Goal: Task Accomplishment & Management: Complete application form

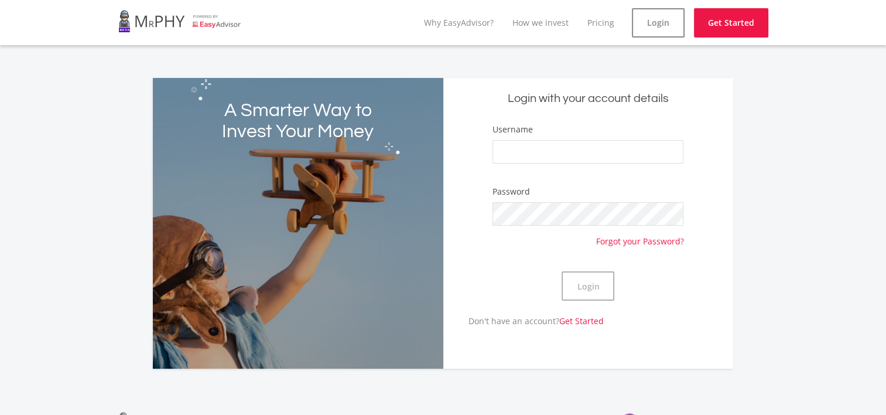
click at [808, 180] on div "A Smarter Way to Invest Your Money Login with your account details Username Pas…" at bounding box center [443, 216] width 886 height 305
click at [165, 20] on link at bounding box center [179, 21] width 123 height 33
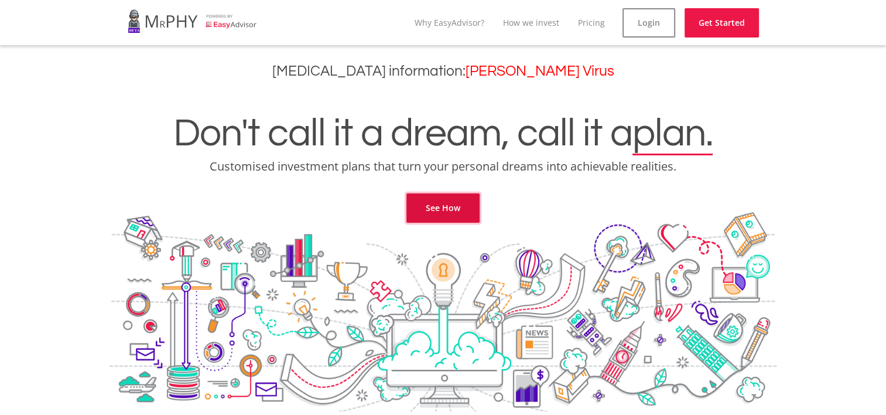
click at [442, 203] on link "See How" at bounding box center [442, 207] width 73 height 29
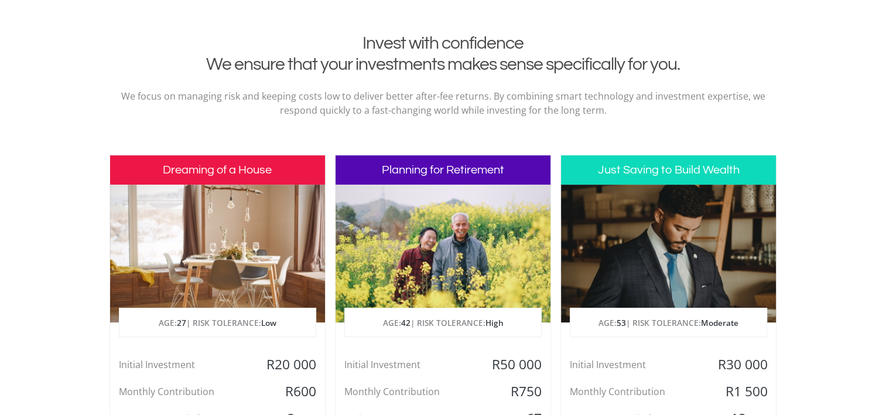
scroll to position [476, 0]
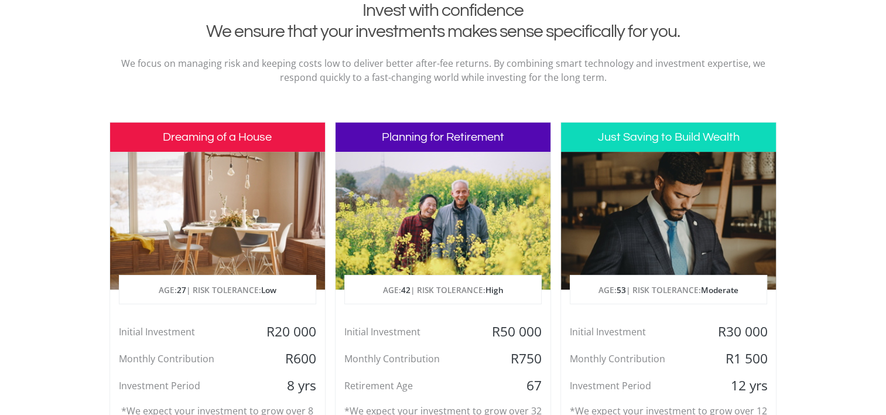
click at [843, 204] on section "Invest with confidence We ensure that your investments makes sense specifically…" at bounding box center [443, 308] width 886 height 617
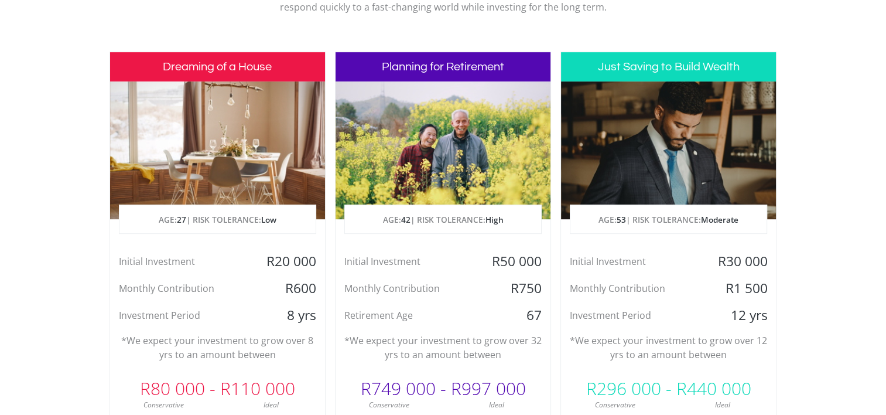
scroll to position [569, 0]
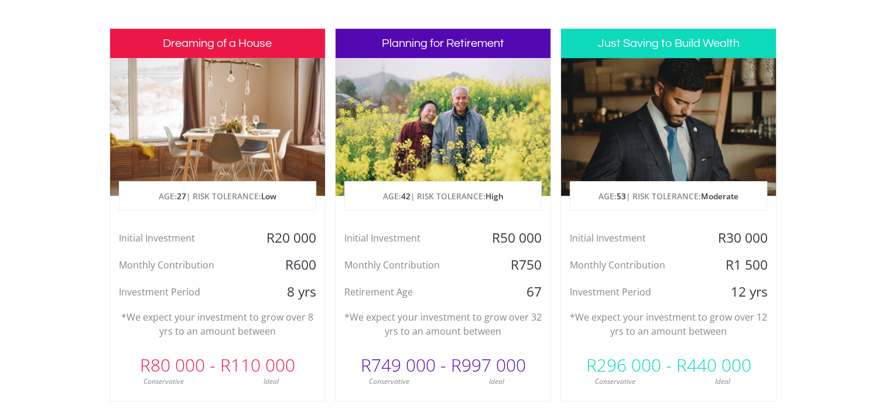
click at [725, 199] on span "Moderate" at bounding box center [719, 195] width 37 height 11
click at [820, 232] on section "Invest with confidence We ensure that your investments makes sense specifically…" at bounding box center [443, 214] width 886 height 617
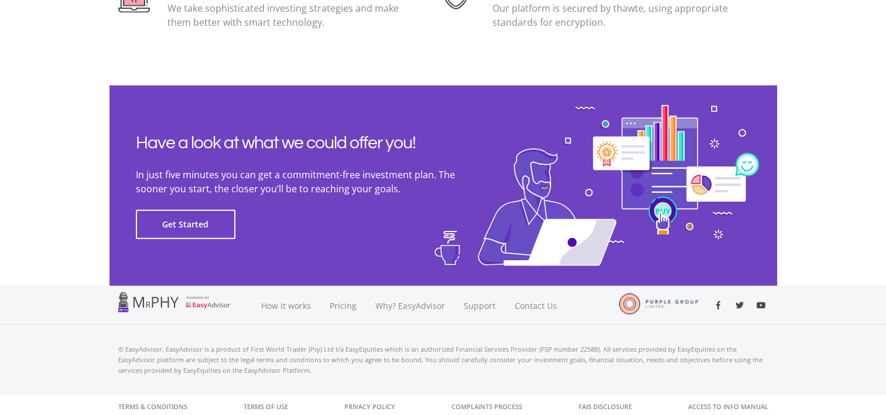
scroll to position [2666, 0]
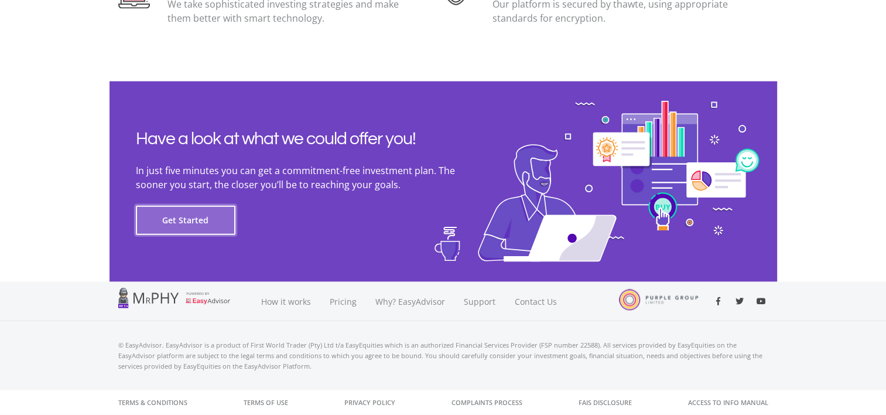
click at [169, 215] on button "Get Started" at bounding box center [186, 220] width 100 height 29
